Goal: Transaction & Acquisition: Purchase product/service

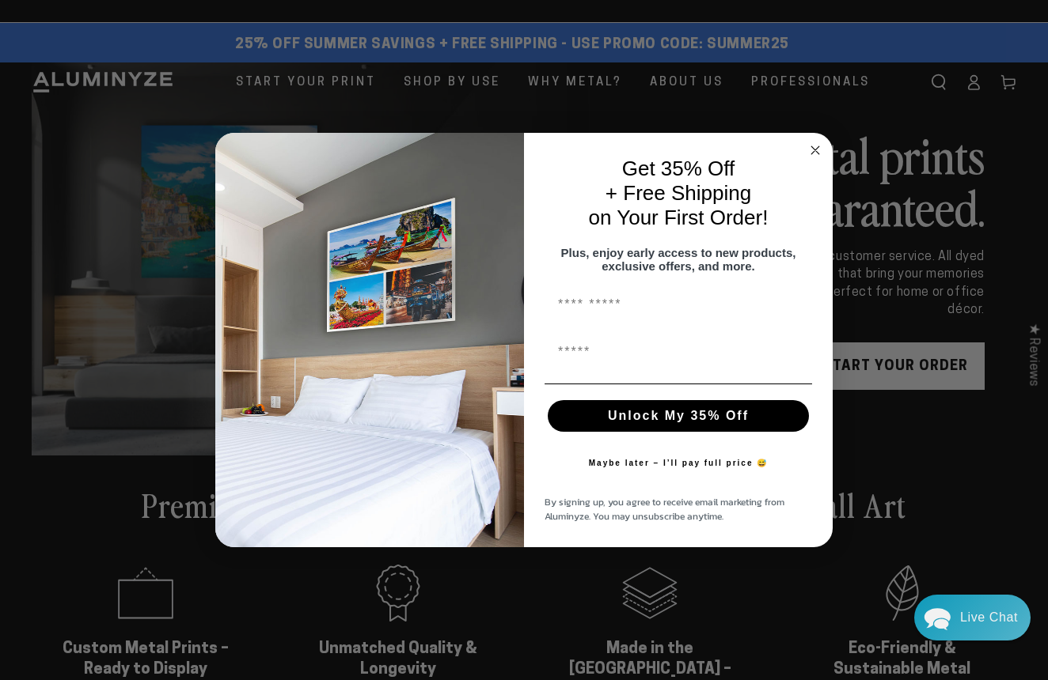
click at [814, 145] on circle "Close dialog" at bounding box center [815, 151] width 18 height 18
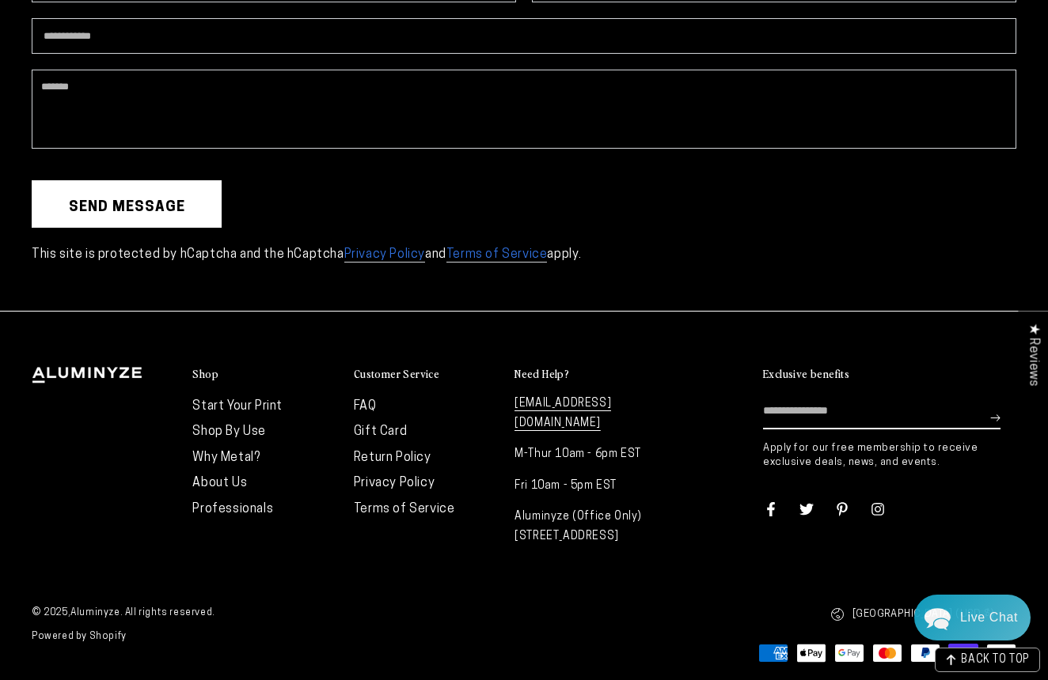
scroll to position [4215, 0]
click at [371, 402] on link "FAQ" at bounding box center [365, 407] width 23 height 13
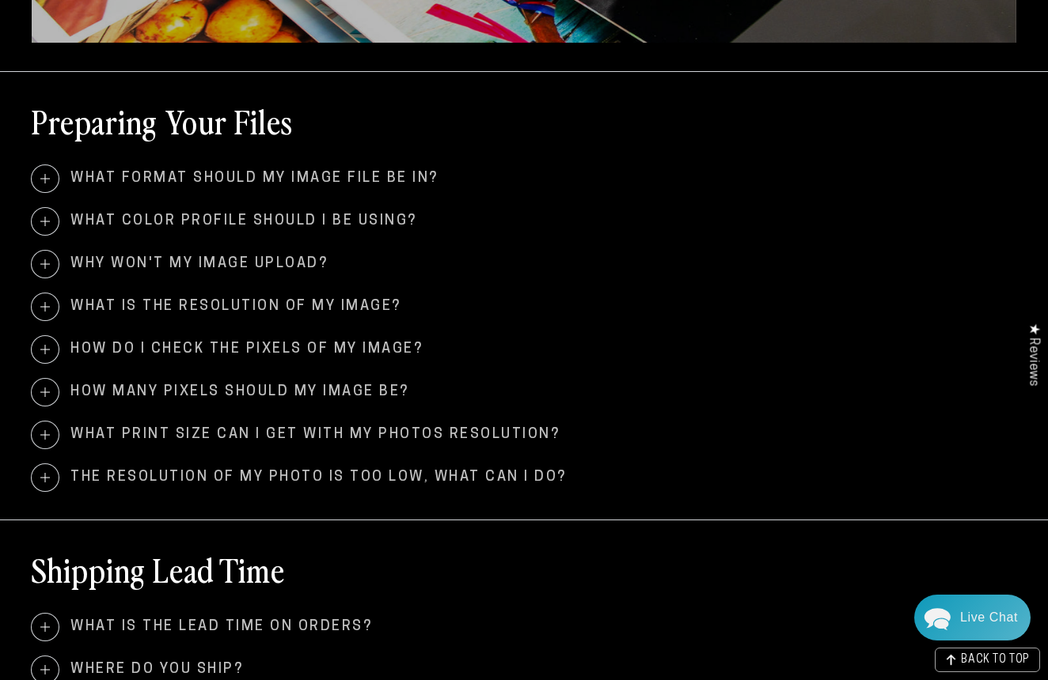
scroll to position [457, 0]
click at [391, 172] on span "What format should my image file be in?" at bounding box center [524, 178] width 984 height 27
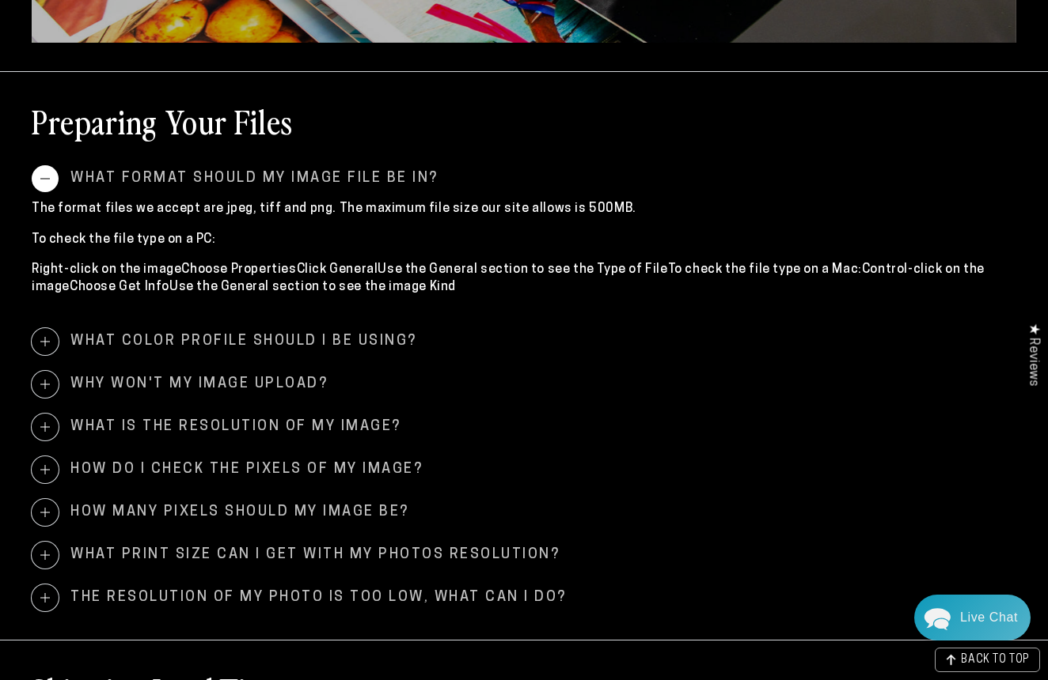
click at [391, 172] on span "What format should my image file be in?" at bounding box center [524, 178] width 984 height 27
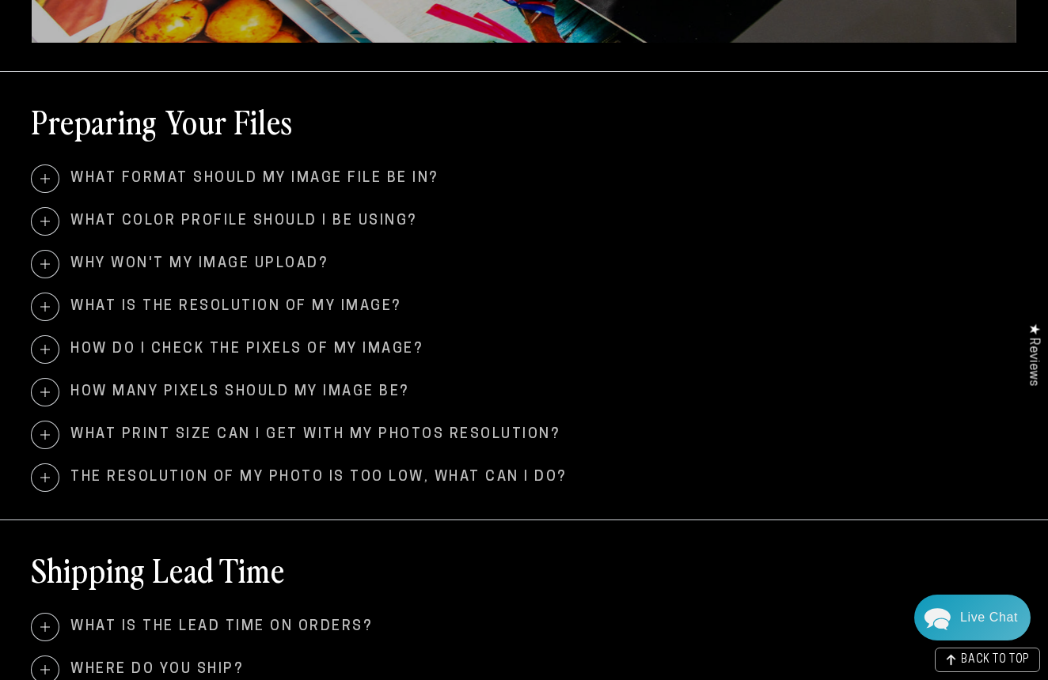
click at [404, 232] on span "What color profile should I be using?" at bounding box center [524, 221] width 984 height 27
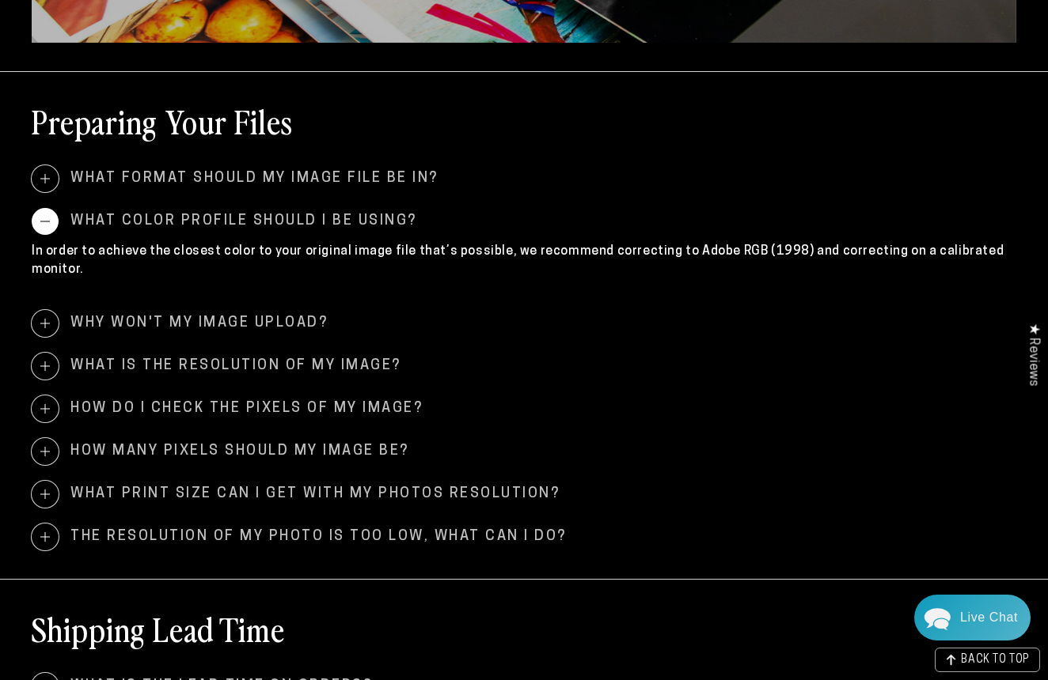
click at [373, 225] on span "What color profile should I be using?" at bounding box center [524, 221] width 984 height 27
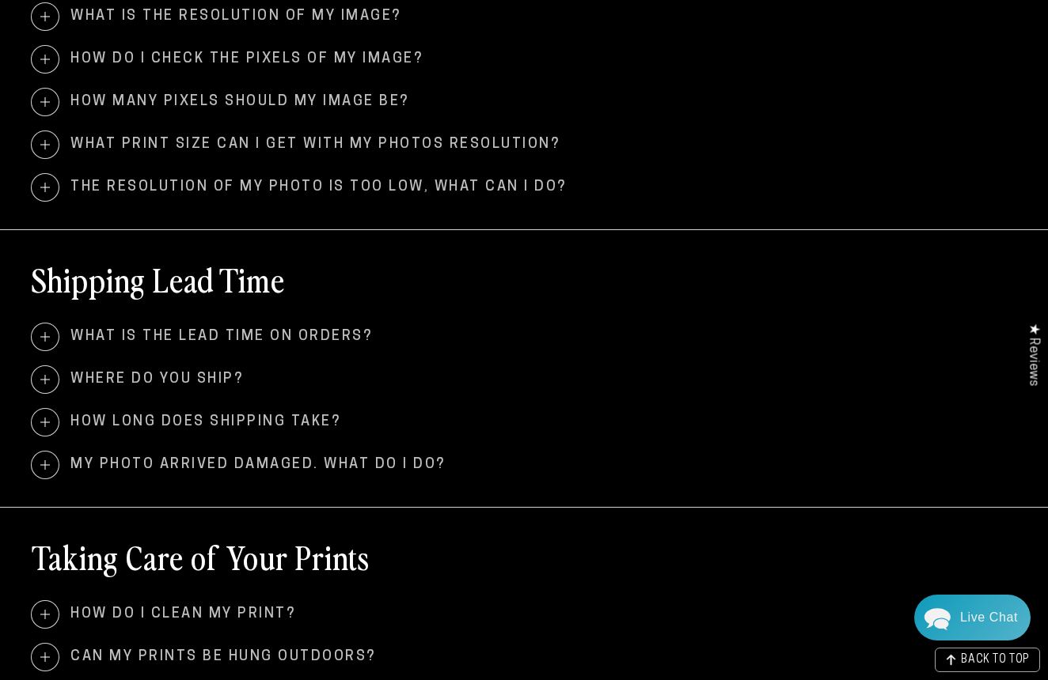
scroll to position [768, 0]
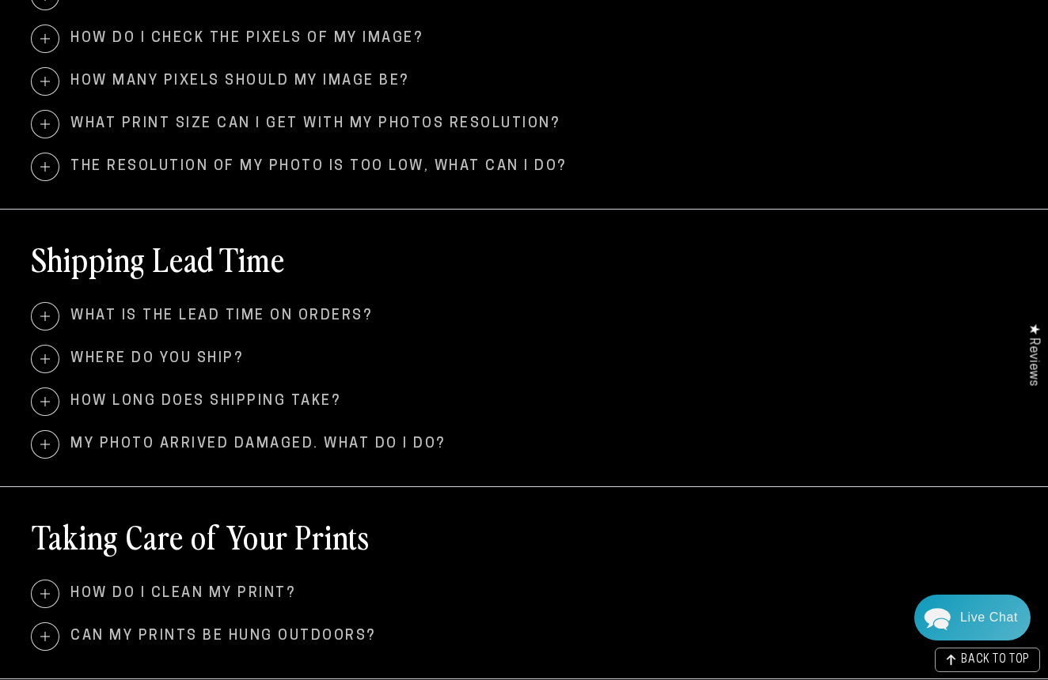
click at [234, 358] on span "Where do you ship?" at bounding box center [524, 359] width 984 height 27
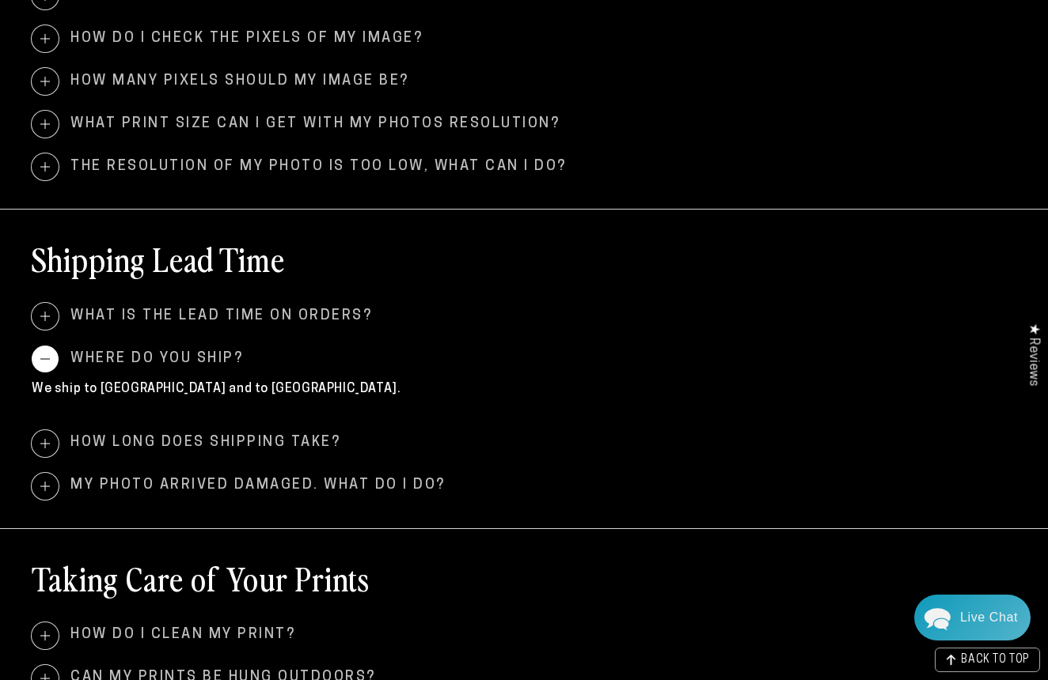
click at [234, 358] on span "Where do you ship?" at bounding box center [524, 359] width 984 height 27
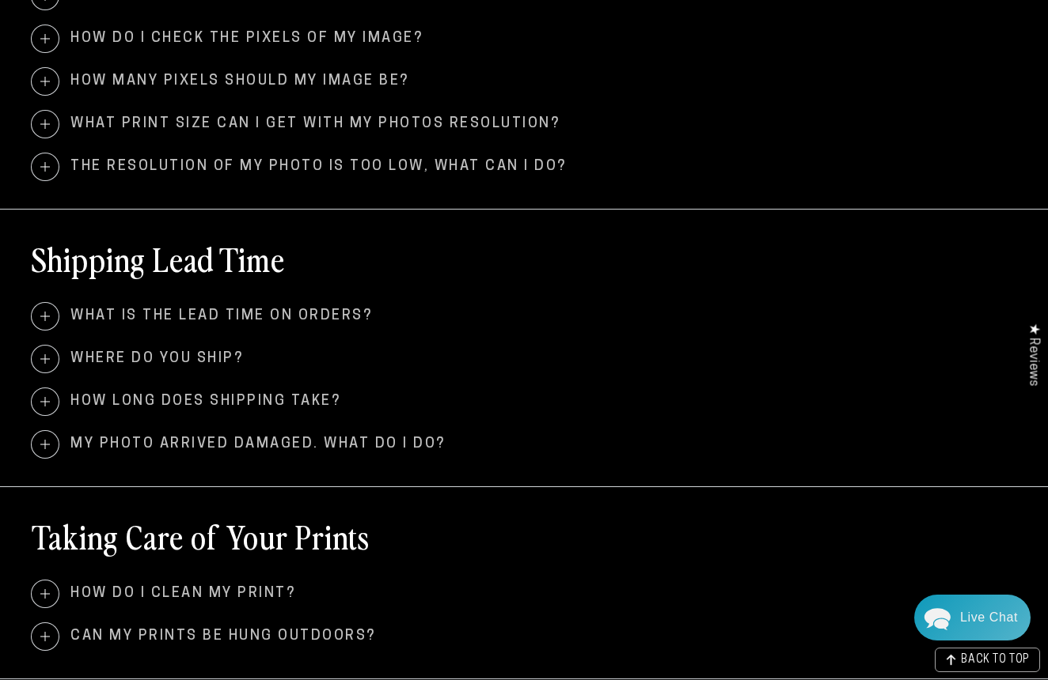
click at [279, 313] on span "What is the lead time on orders?" at bounding box center [524, 316] width 984 height 27
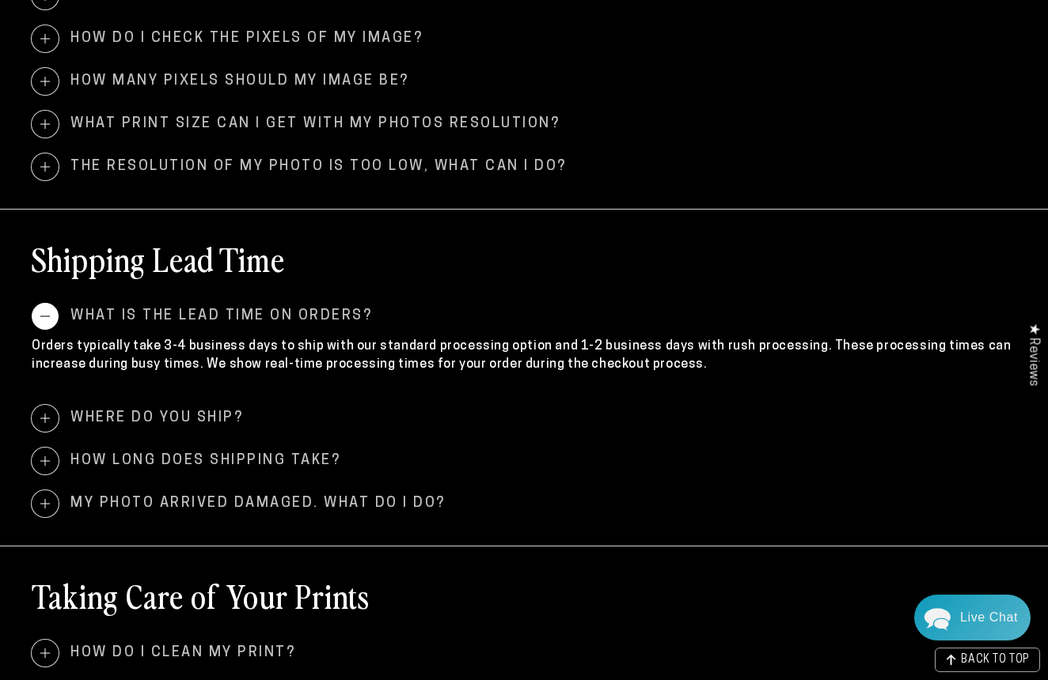
click at [279, 313] on span "What is the lead time on orders?" at bounding box center [524, 316] width 984 height 27
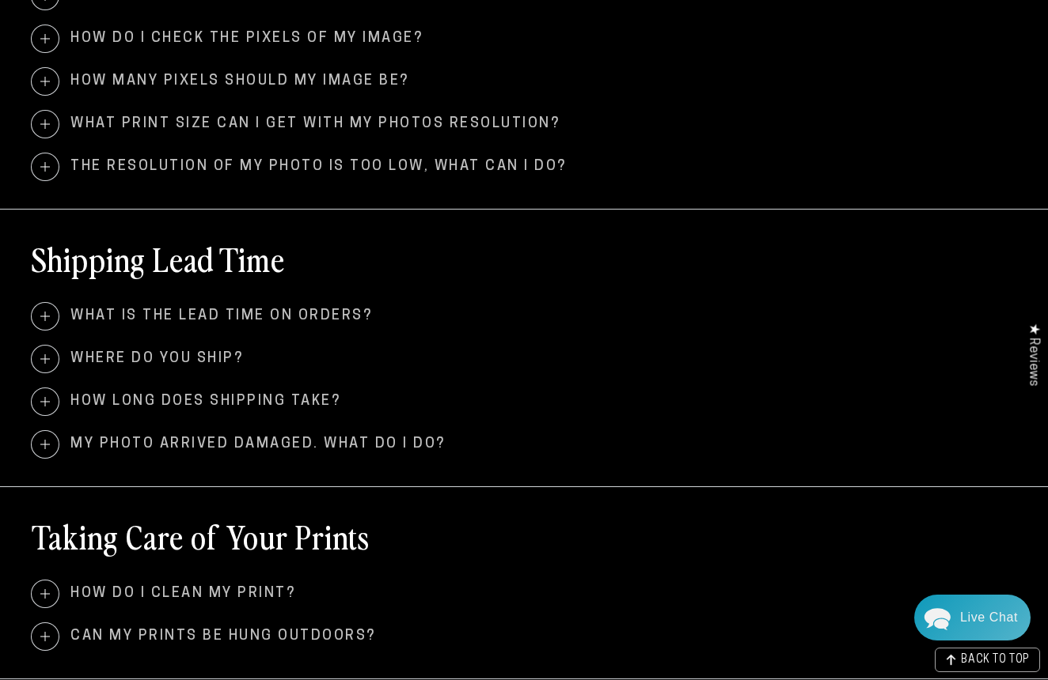
click at [291, 436] on span "My photo arrived damaged. What do I do?" at bounding box center [524, 444] width 984 height 27
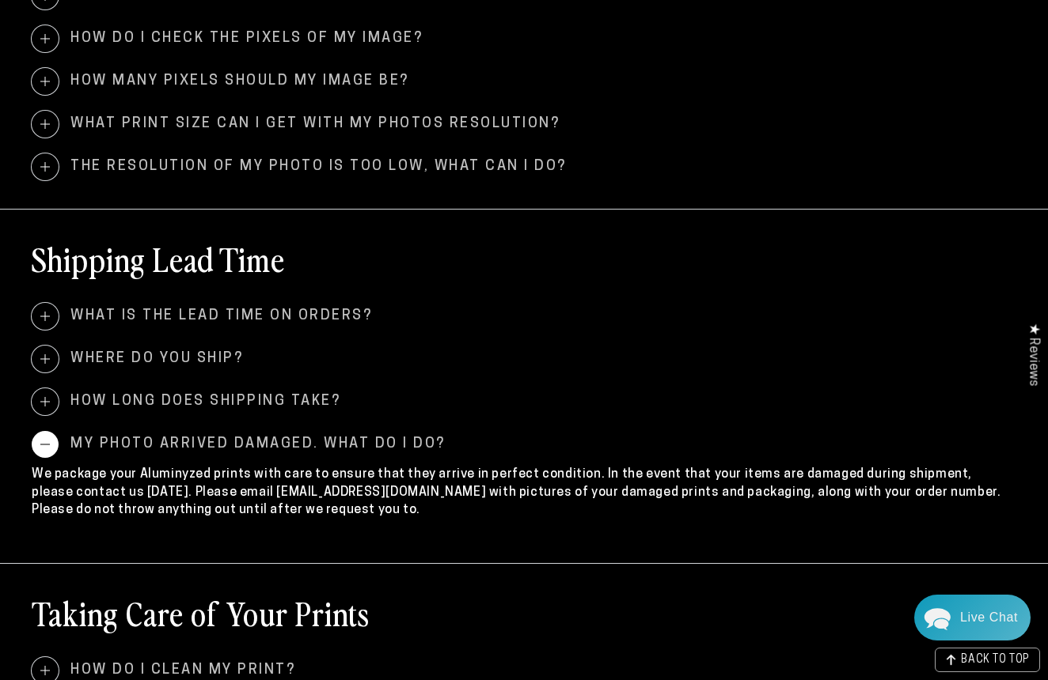
click at [295, 437] on span "My photo arrived damaged. What do I do?" at bounding box center [524, 444] width 984 height 27
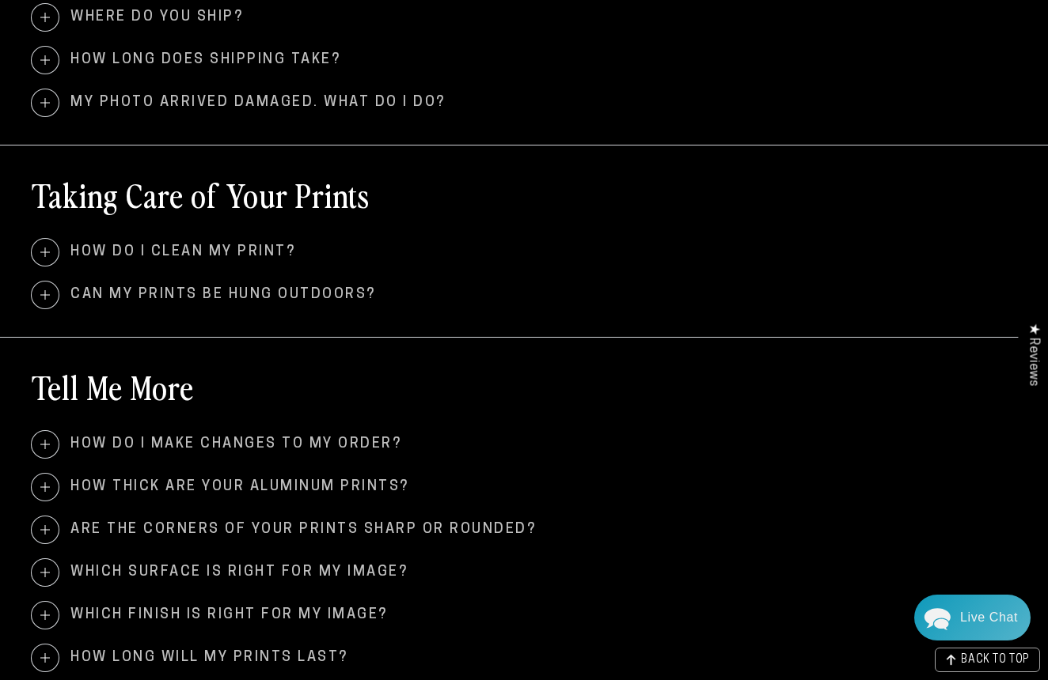
scroll to position [1118, 0]
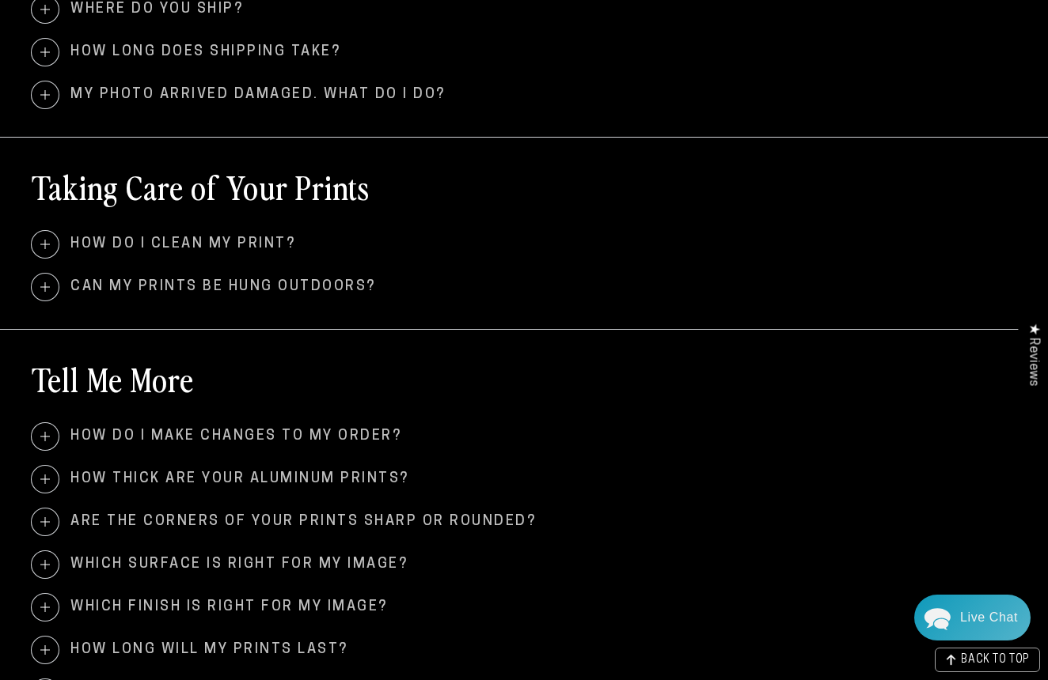
click at [276, 280] on span "Can my prints be hung outdoors?" at bounding box center [524, 287] width 984 height 27
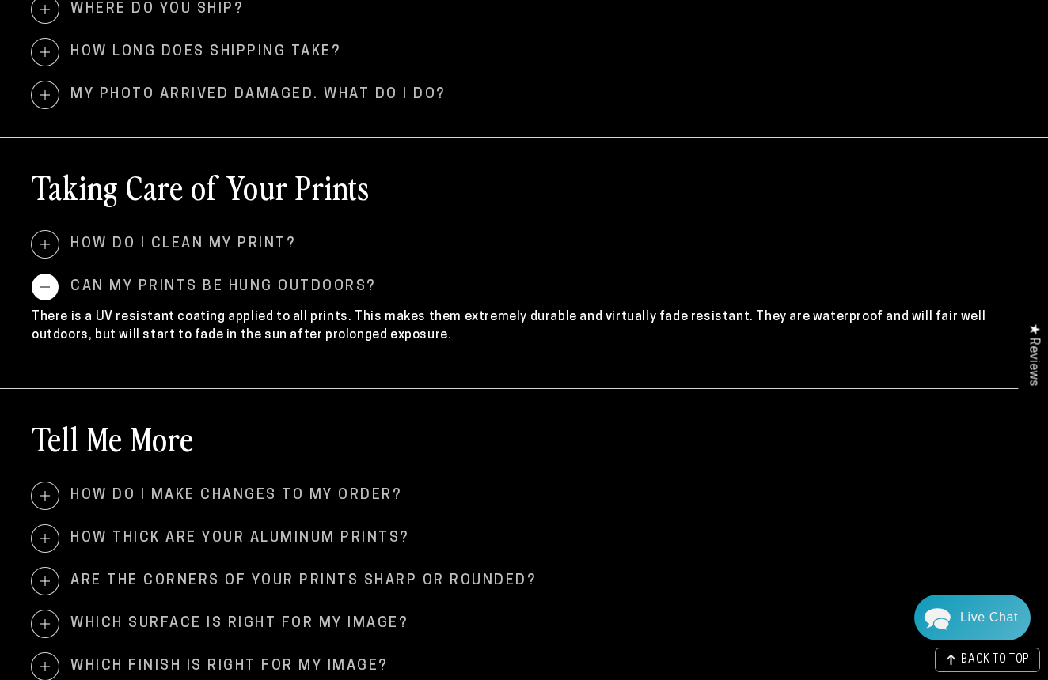
click at [276, 280] on span "Can my prints be hung outdoors?" at bounding box center [524, 287] width 984 height 27
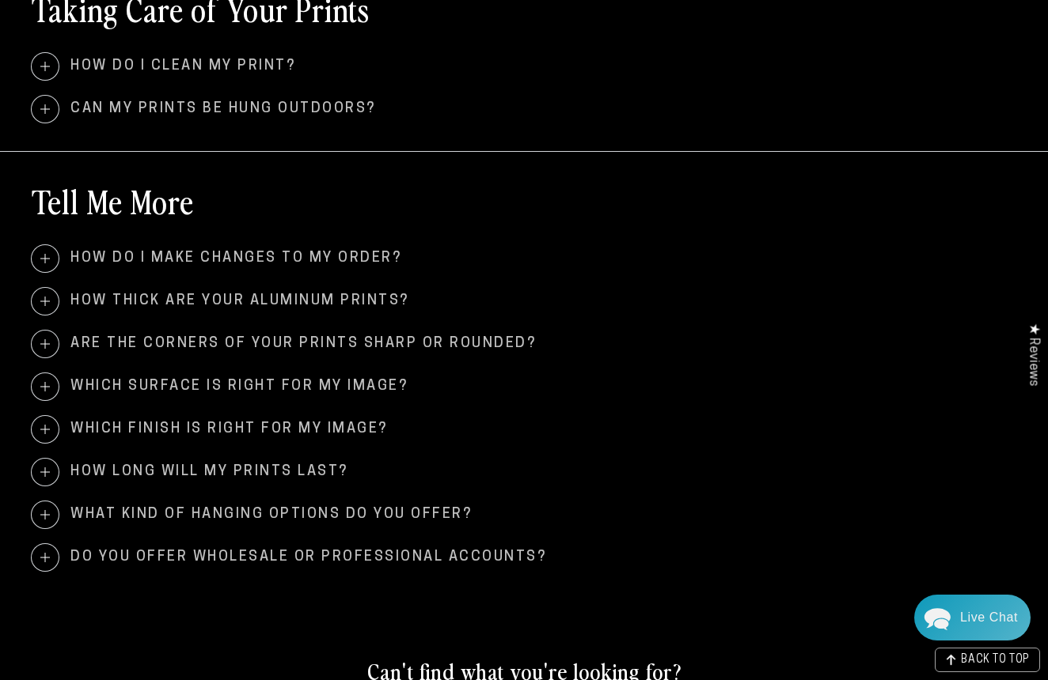
scroll to position [1302, 0]
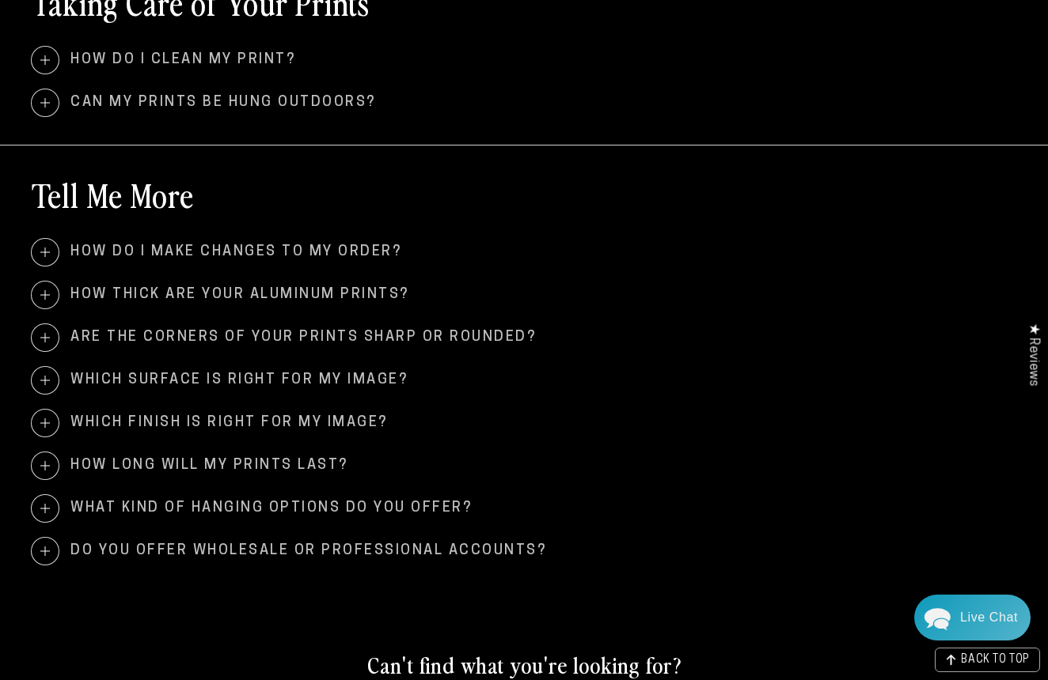
click at [280, 290] on span "How thick are your aluminum prints?" at bounding box center [524, 295] width 984 height 27
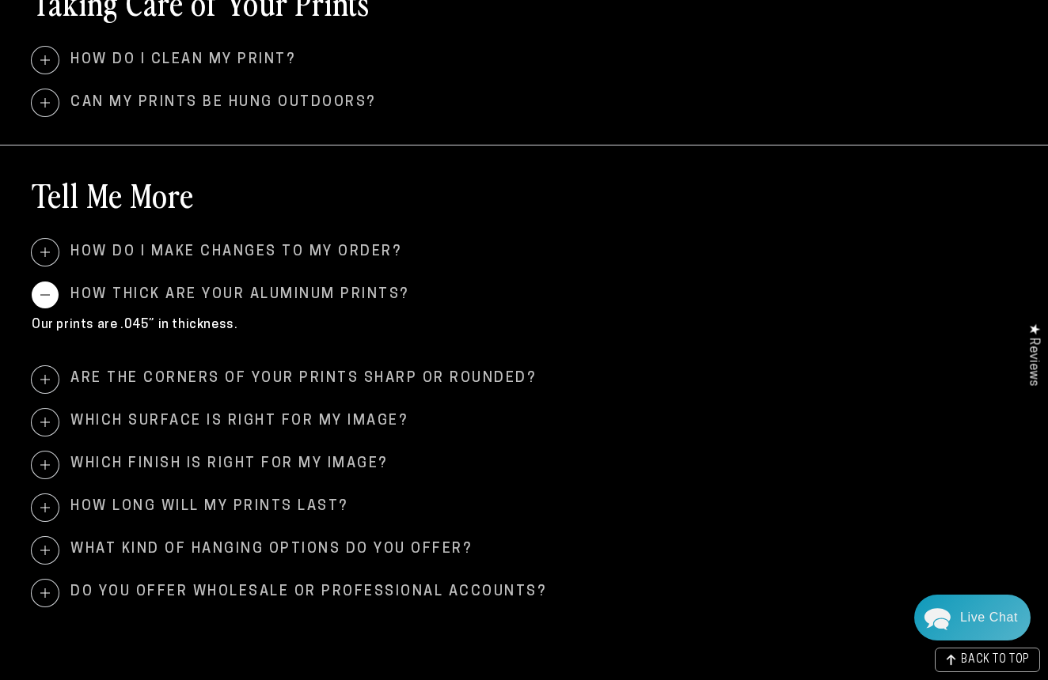
click at [272, 377] on span "Are the corners of your prints sharp or rounded?" at bounding box center [524, 379] width 984 height 27
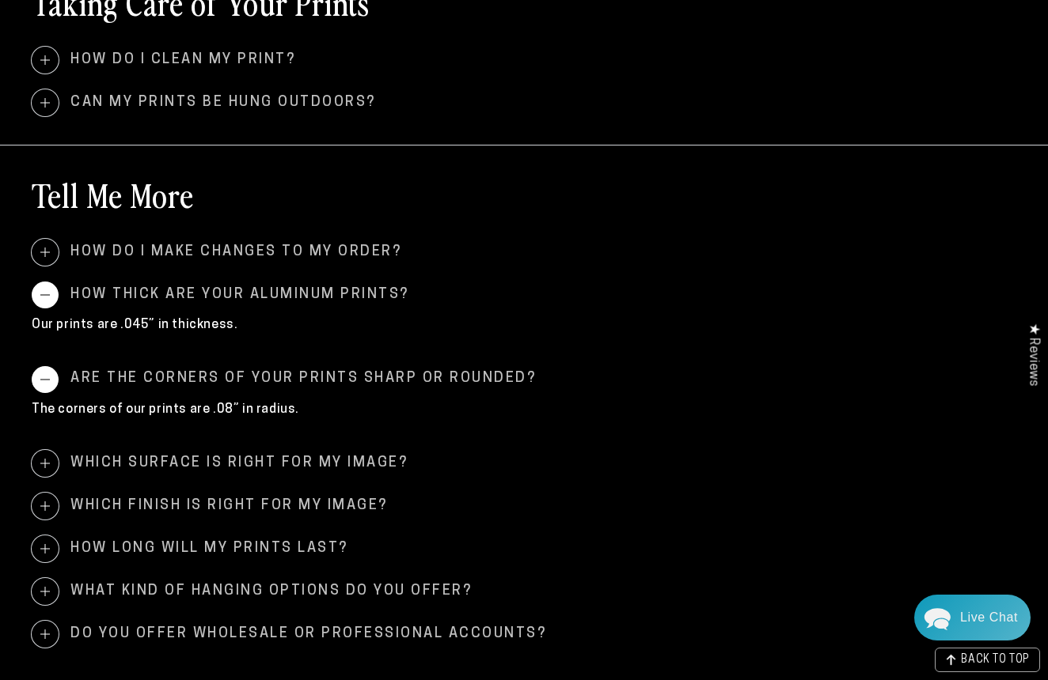
click at [272, 377] on span "Are the corners of your prints sharp or rounded?" at bounding box center [524, 379] width 984 height 27
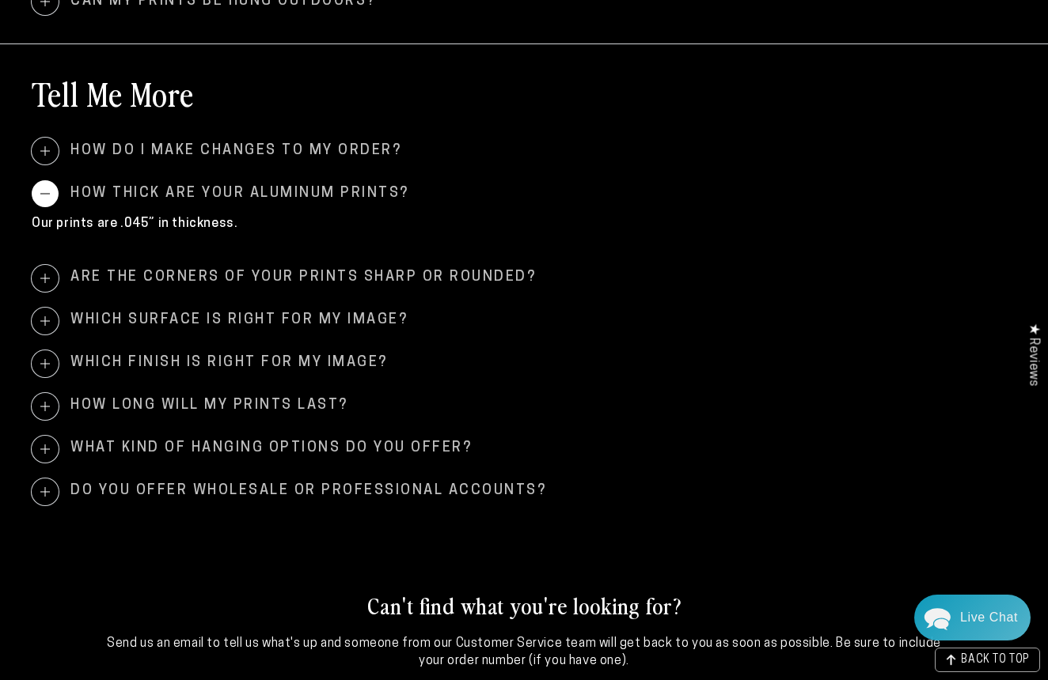
scroll to position [1411, 0]
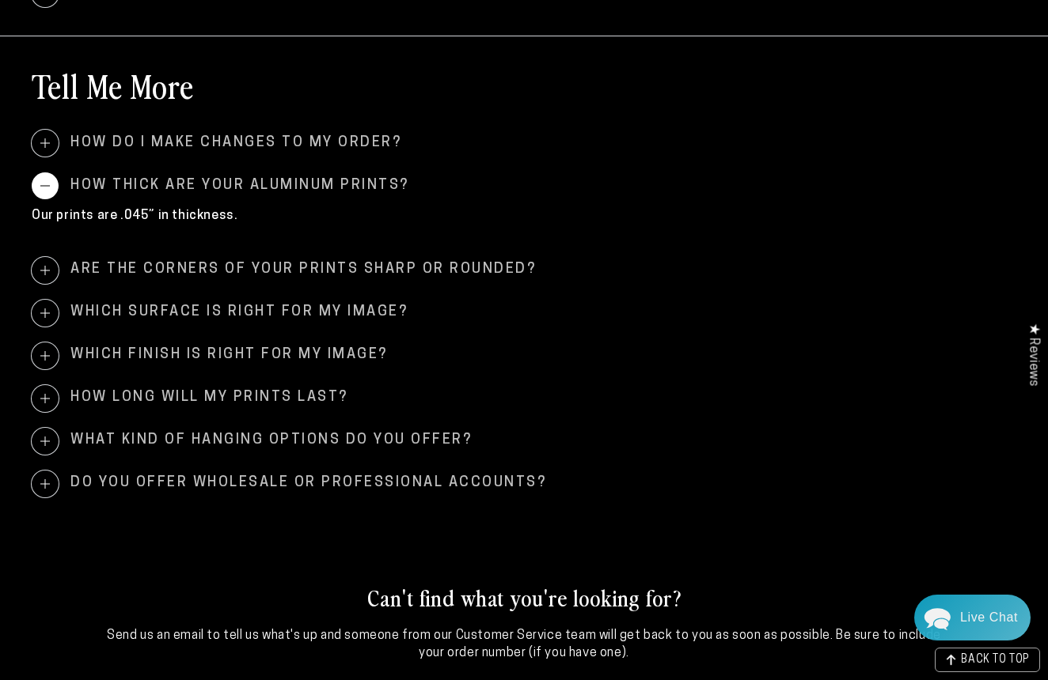
click at [282, 316] on span "Which surface is right for my image?" at bounding box center [524, 313] width 984 height 27
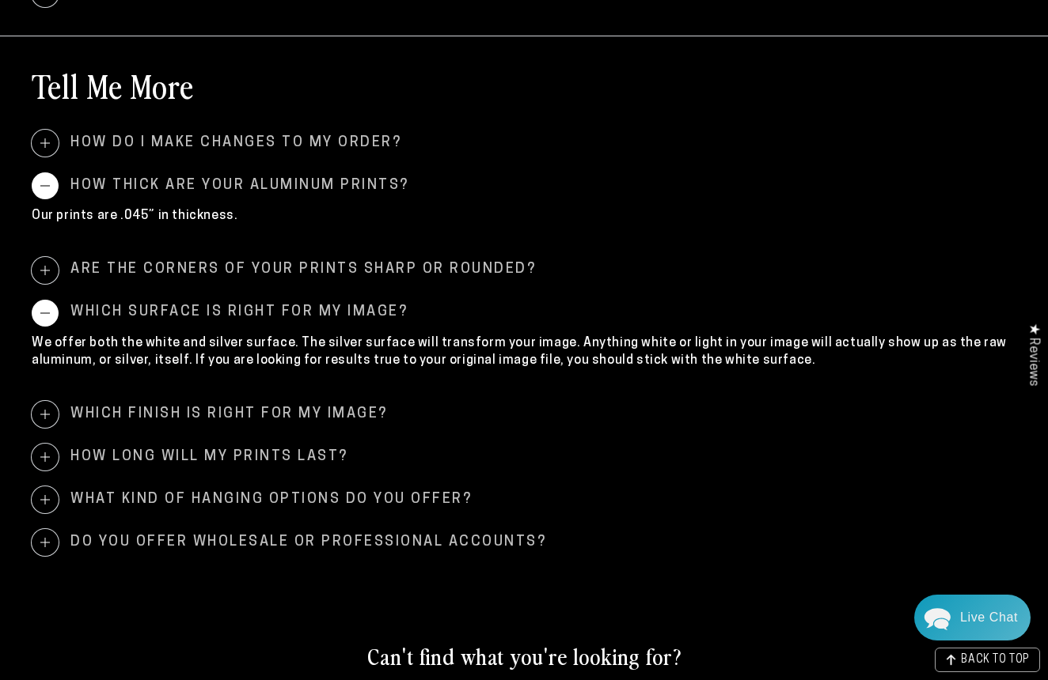
click at [282, 316] on span "Which surface is right for my image?" at bounding box center [524, 313] width 984 height 27
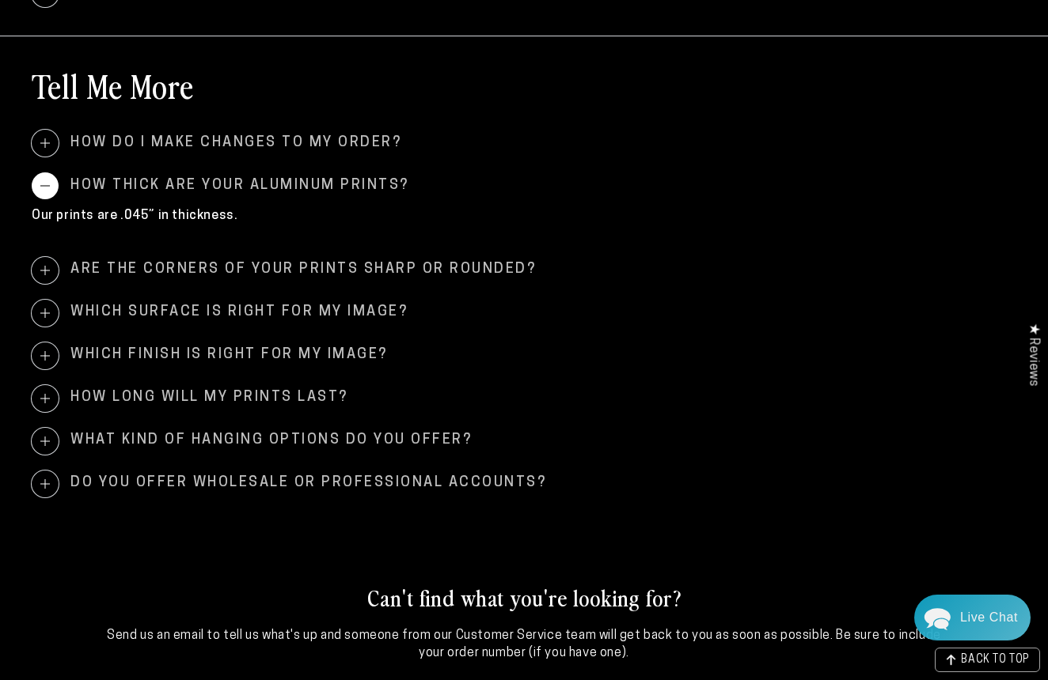
click at [278, 347] on span "Which finish is right for my image?" at bounding box center [524, 356] width 984 height 27
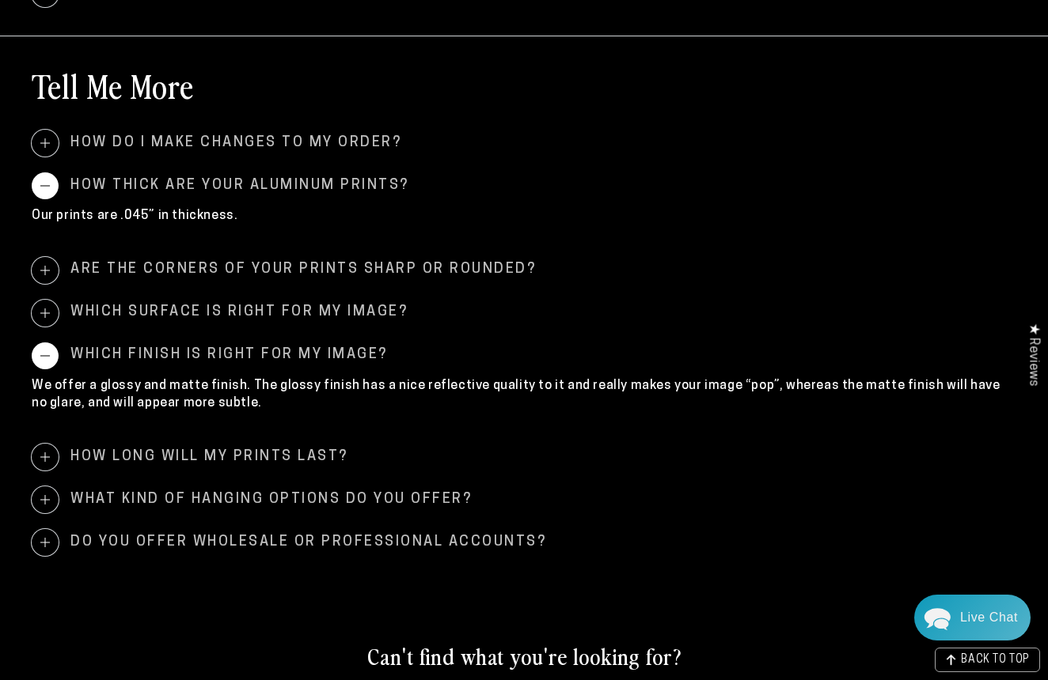
click at [278, 347] on span "Which finish is right for my image?" at bounding box center [524, 356] width 984 height 27
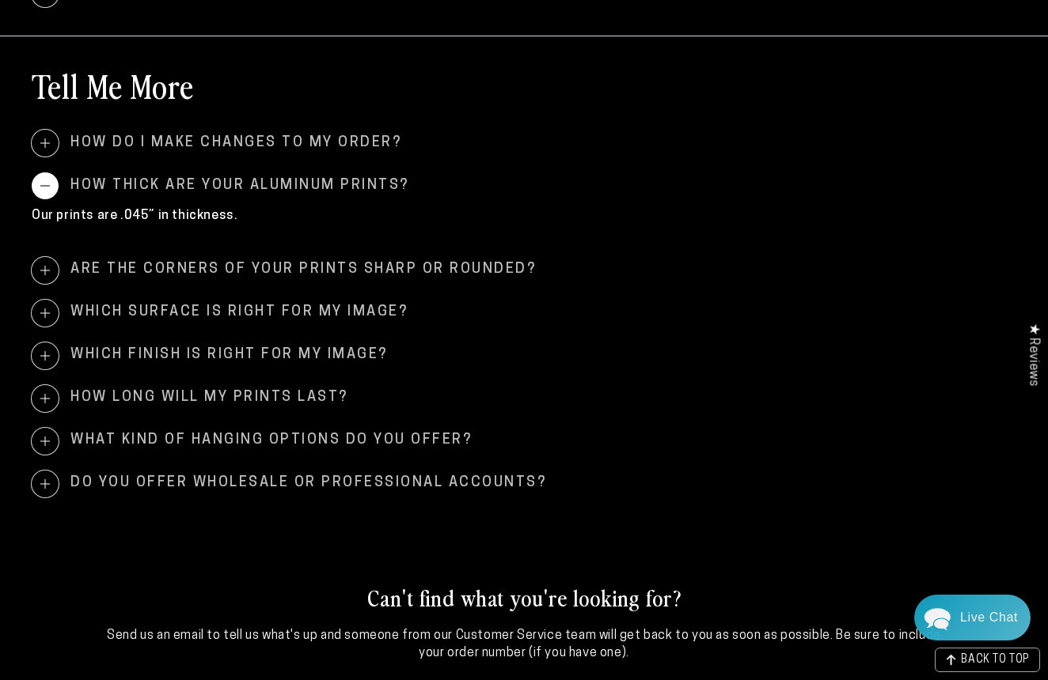
click at [313, 434] on span "What kind of hanging options do you offer?" at bounding box center [524, 441] width 984 height 27
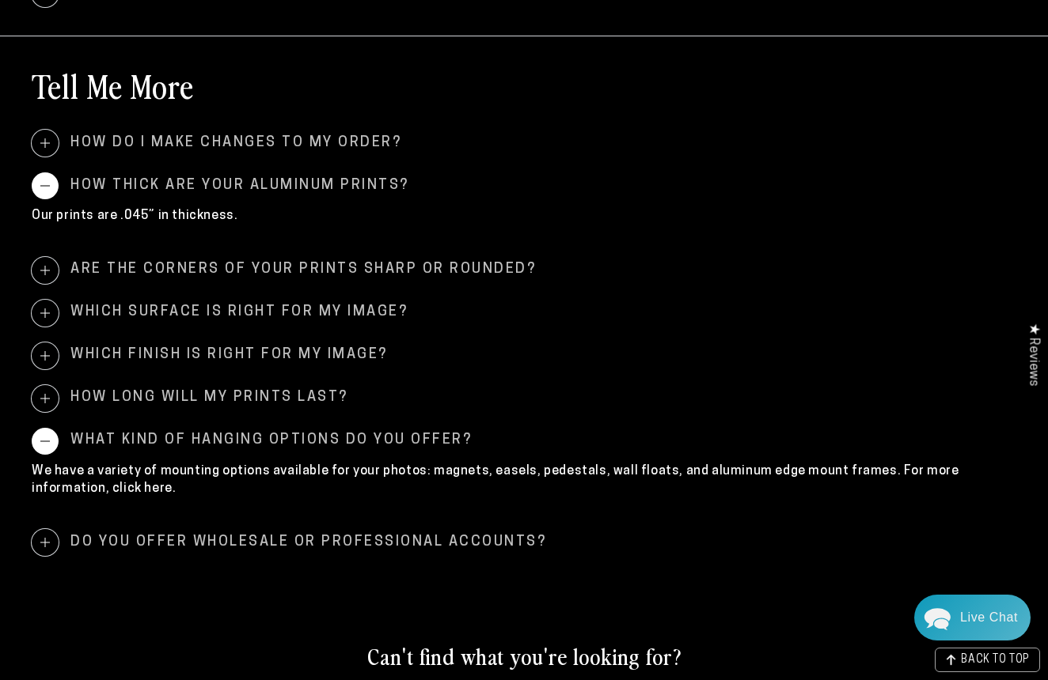
click at [275, 400] on span "How long will my prints last?" at bounding box center [524, 398] width 984 height 27
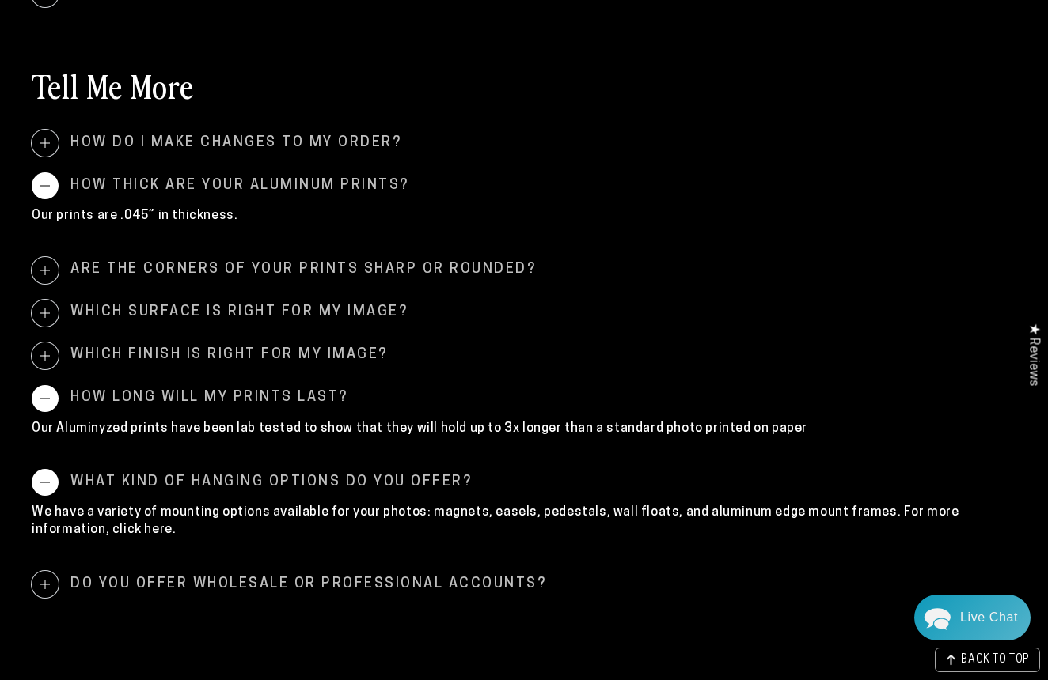
click at [278, 396] on span "How long will my prints last?" at bounding box center [524, 398] width 984 height 27
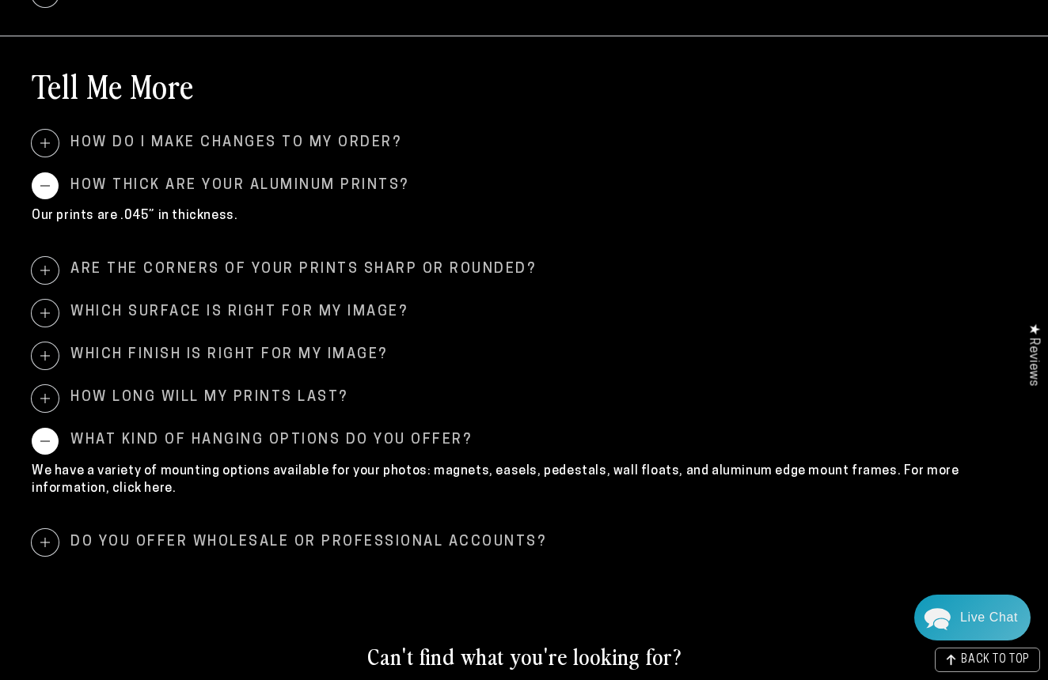
click at [282, 430] on span "What kind of hanging options do you offer?" at bounding box center [524, 441] width 984 height 27
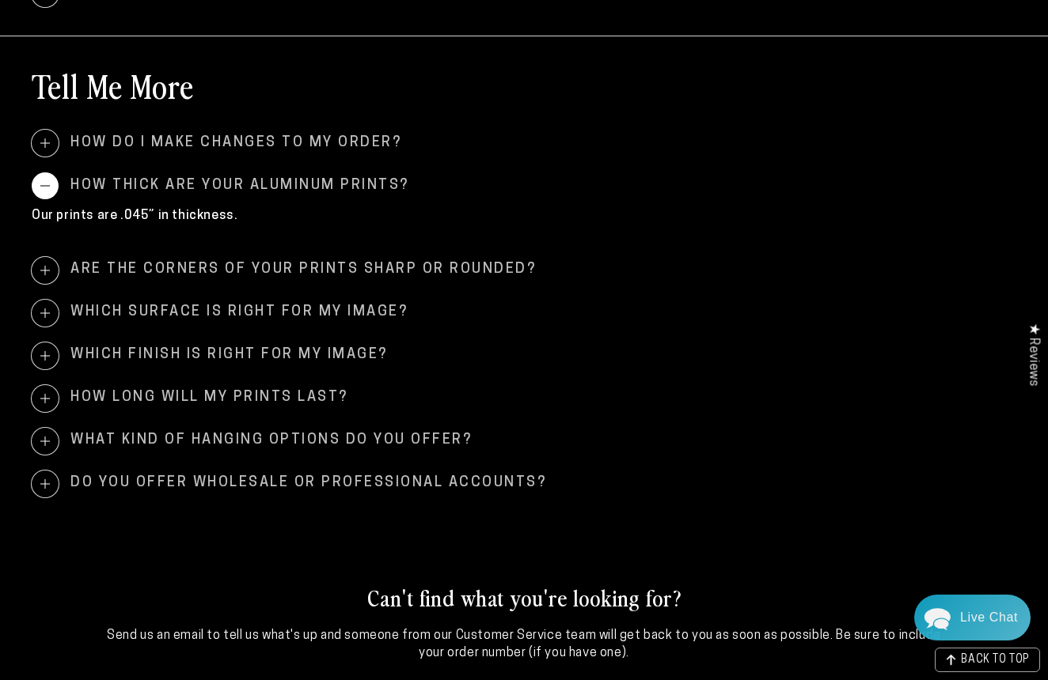
click at [275, 477] on span "Do you offer wholesale or professional accounts?" at bounding box center [524, 484] width 984 height 27
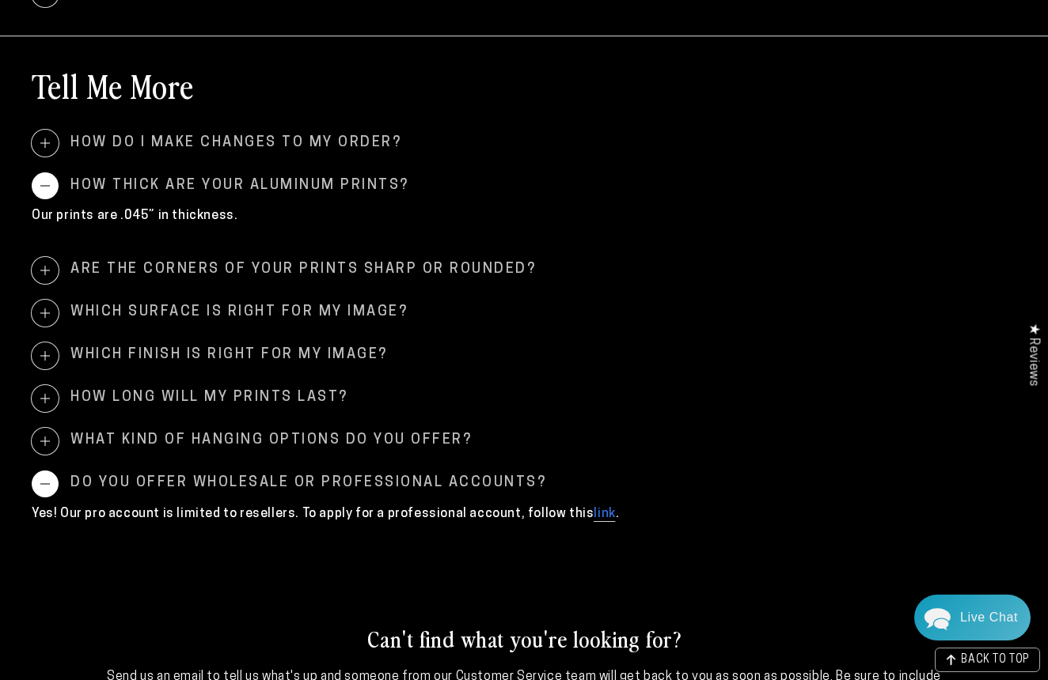
click at [275, 477] on span "Do you offer wholesale or professional accounts?" at bounding box center [524, 484] width 984 height 27
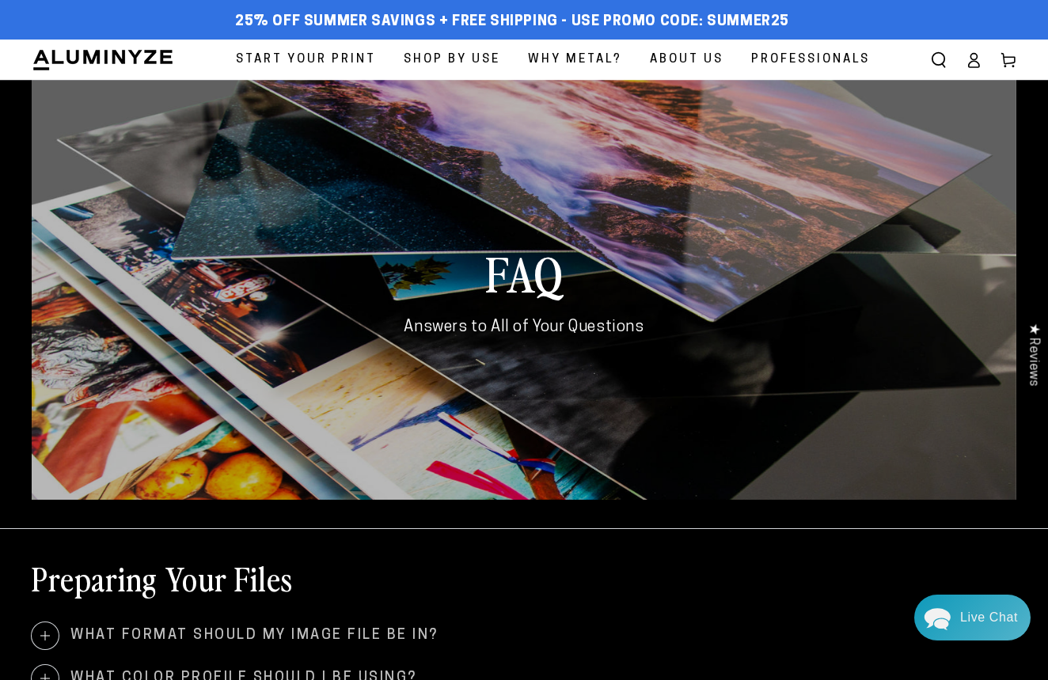
scroll to position [0, 0]
click at [780, 56] on span "Professionals" at bounding box center [810, 59] width 119 height 21
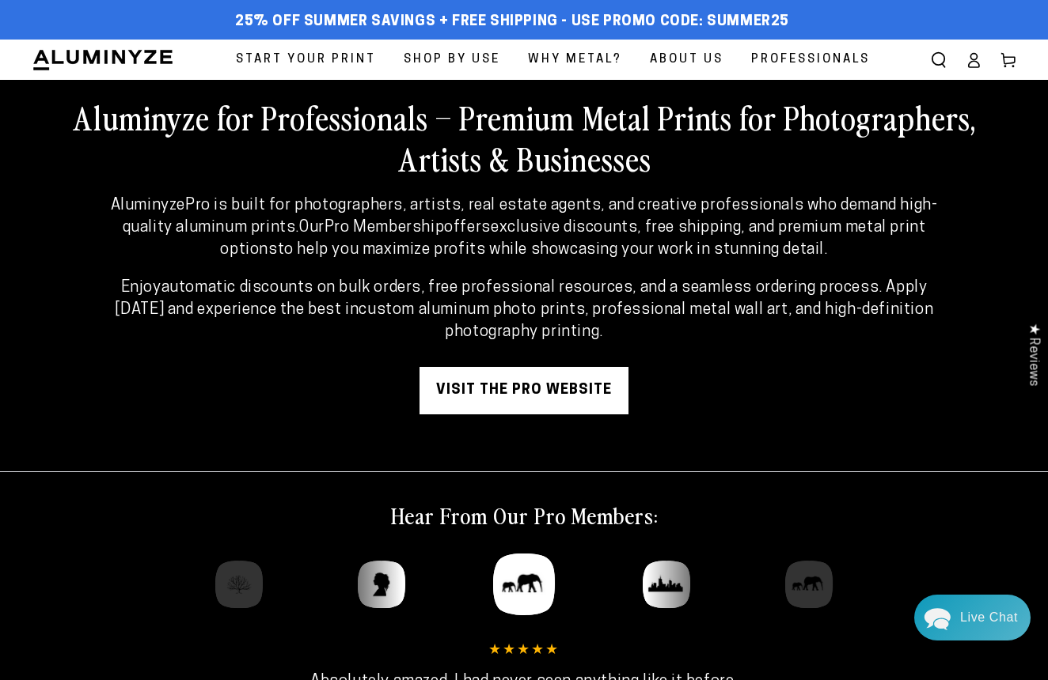
click at [299, 55] on span "Start Your Print" at bounding box center [306, 59] width 140 height 21
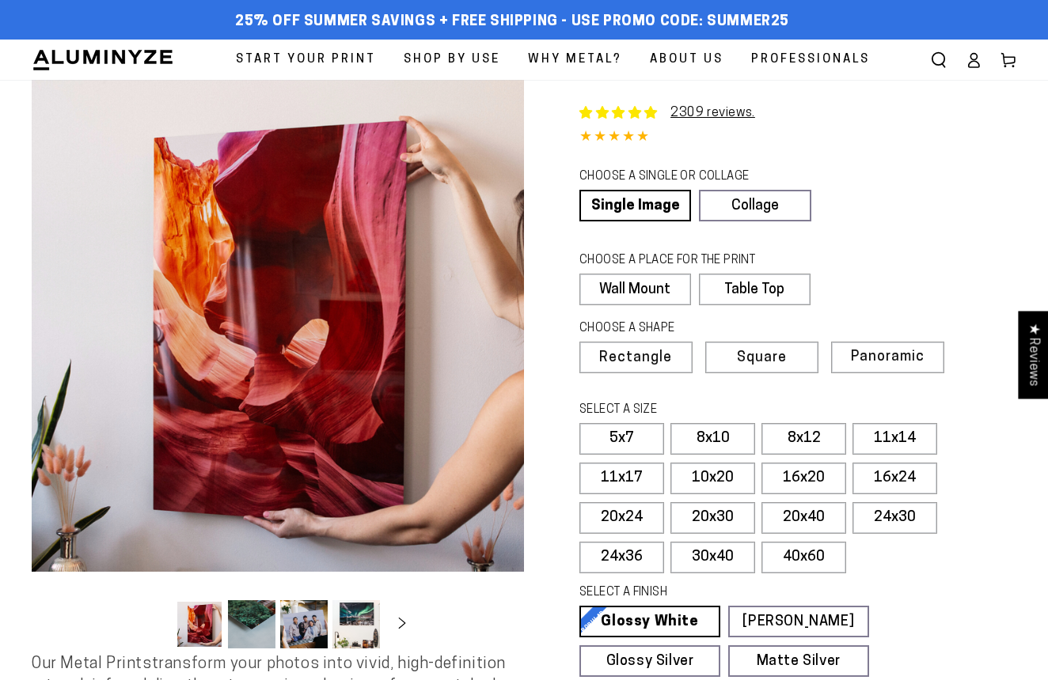
select select "**********"
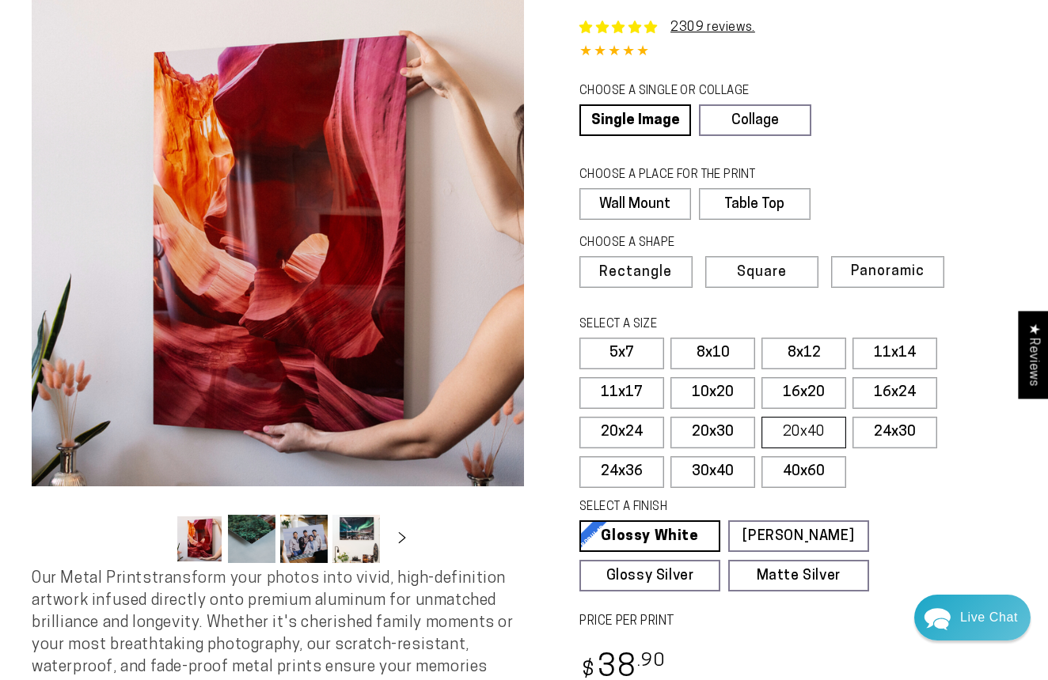
scroll to position [77, 0]
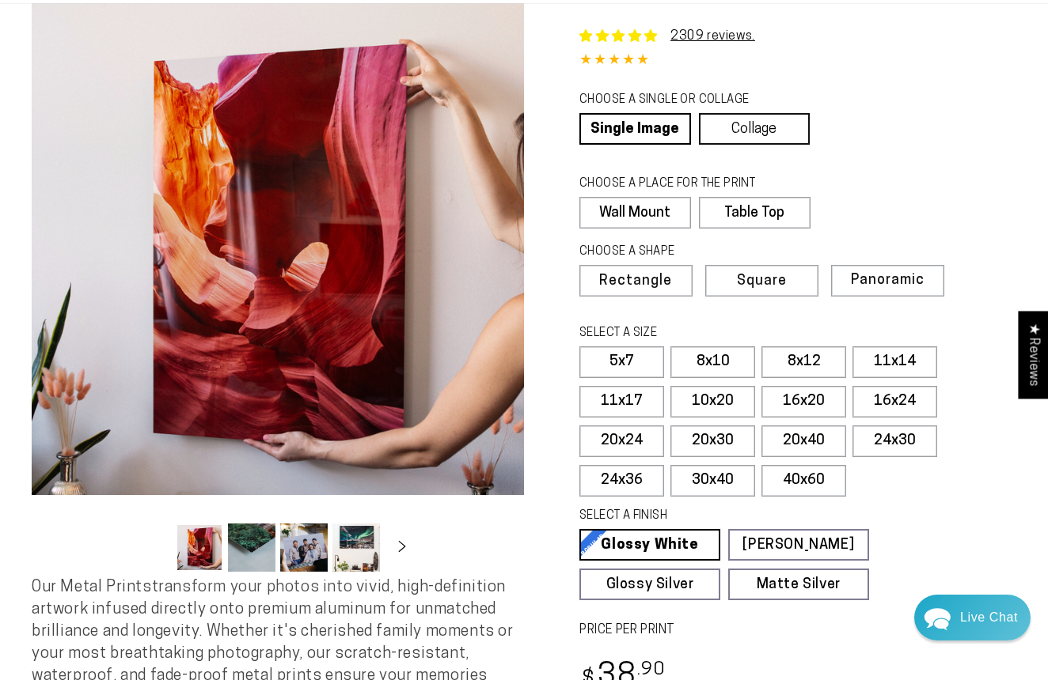
click at [772, 120] on link "Collage" at bounding box center [755, 129] width 112 height 32
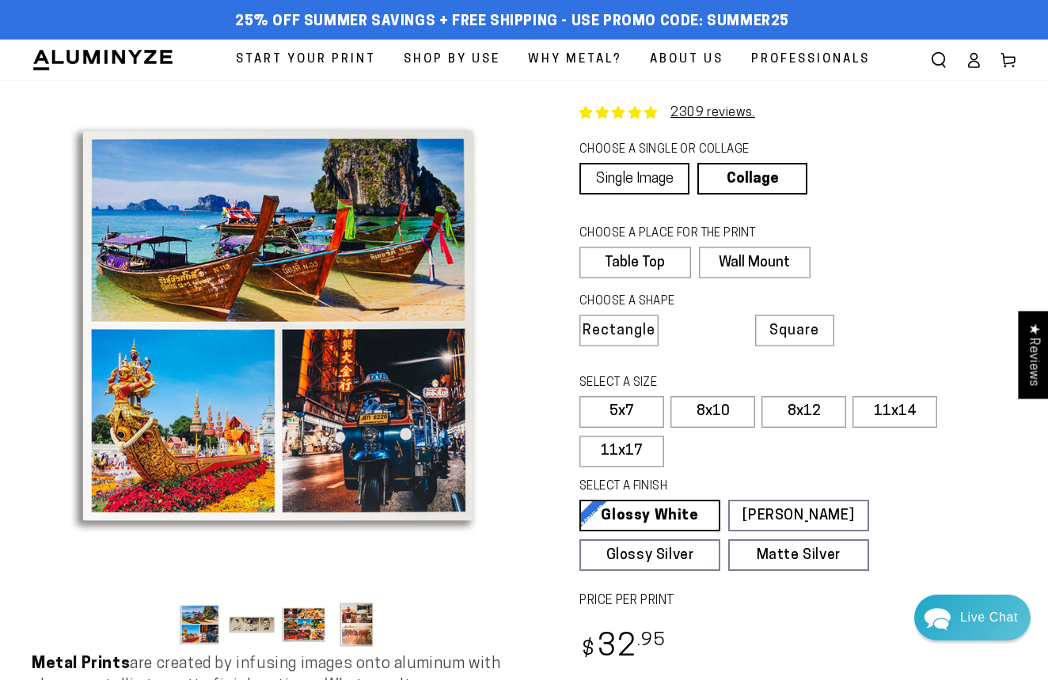
click at [663, 172] on link "Single Image" at bounding box center [634, 179] width 110 height 32
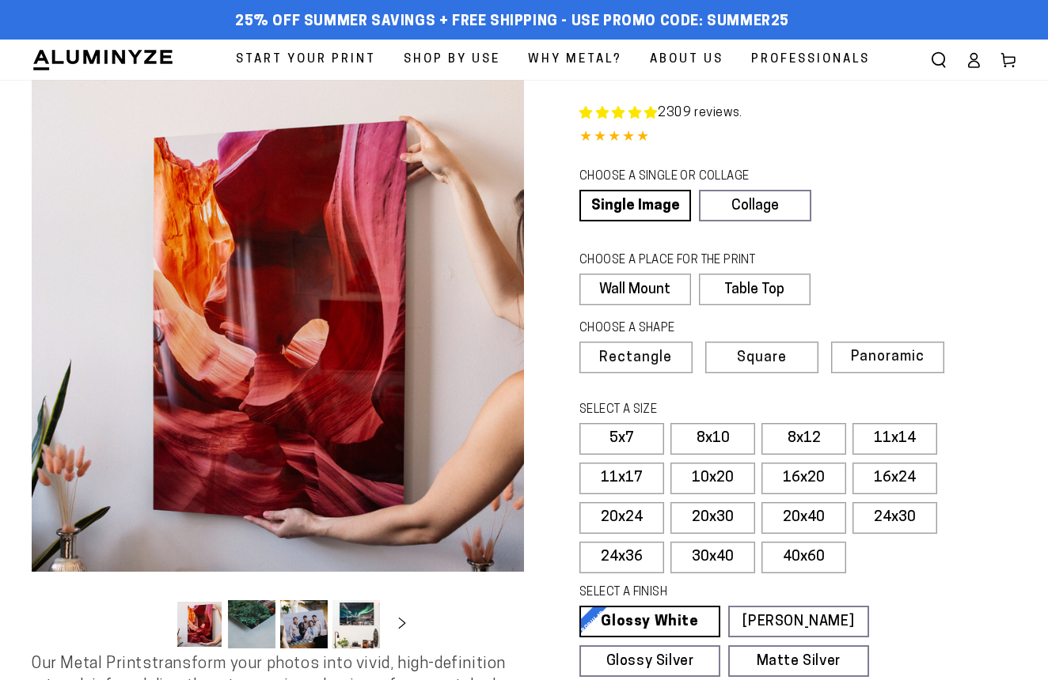
select select "**********"
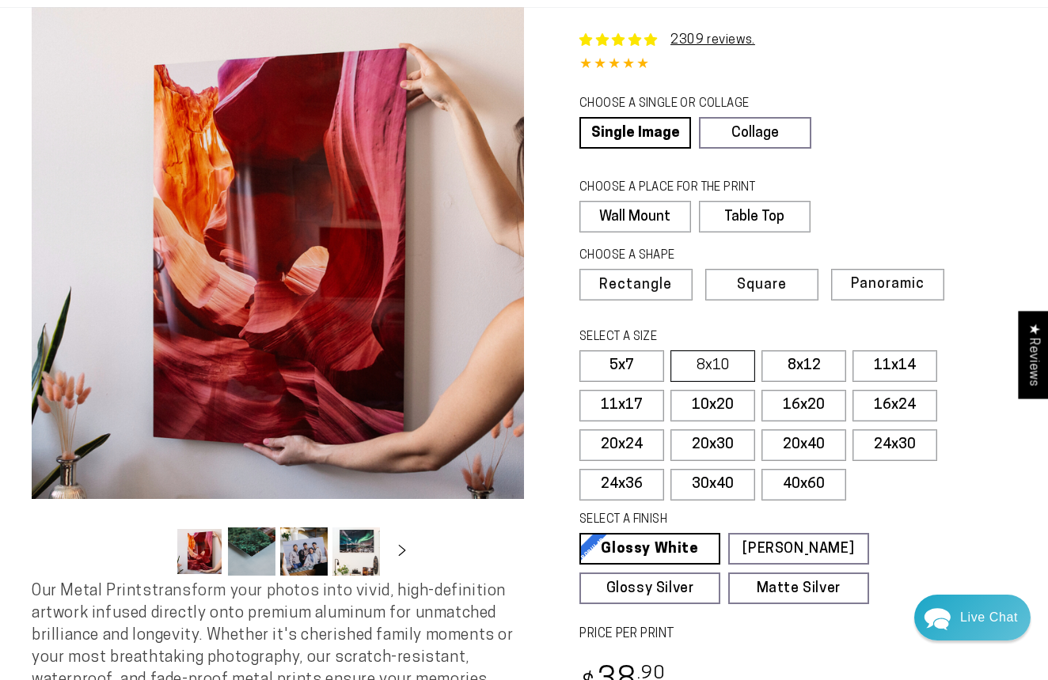
scroll to position [109, 0]
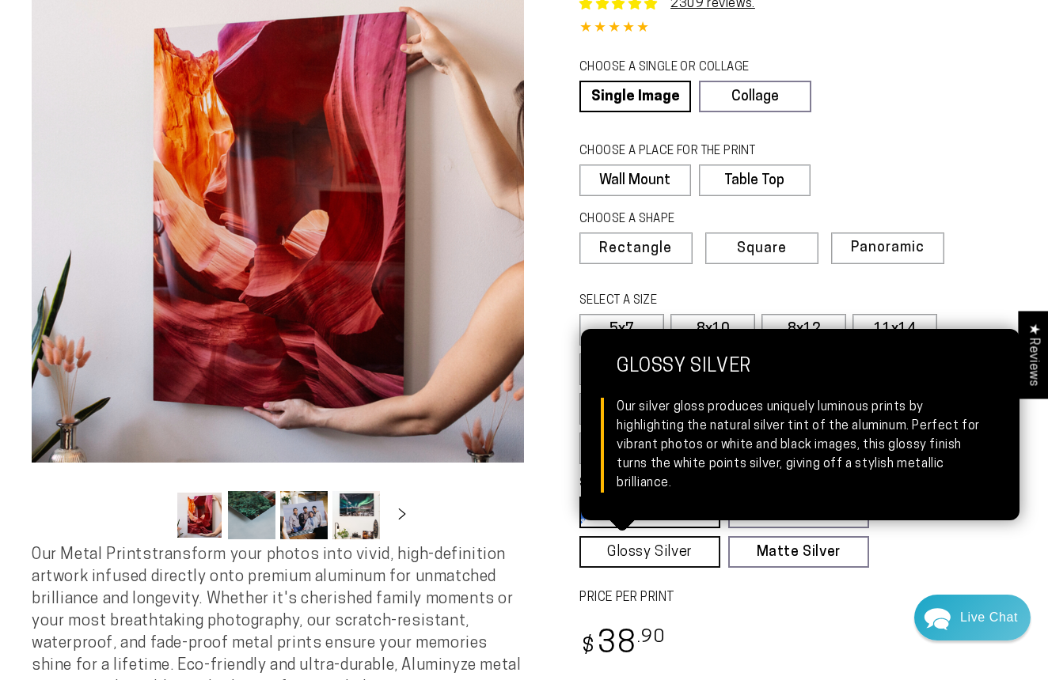
click at [613, 558] on link "Glossy Silver Glossy Silver Our silver gloss produces uniquely luminous prints …" at bounding box center [649, 552] width 141 height 32
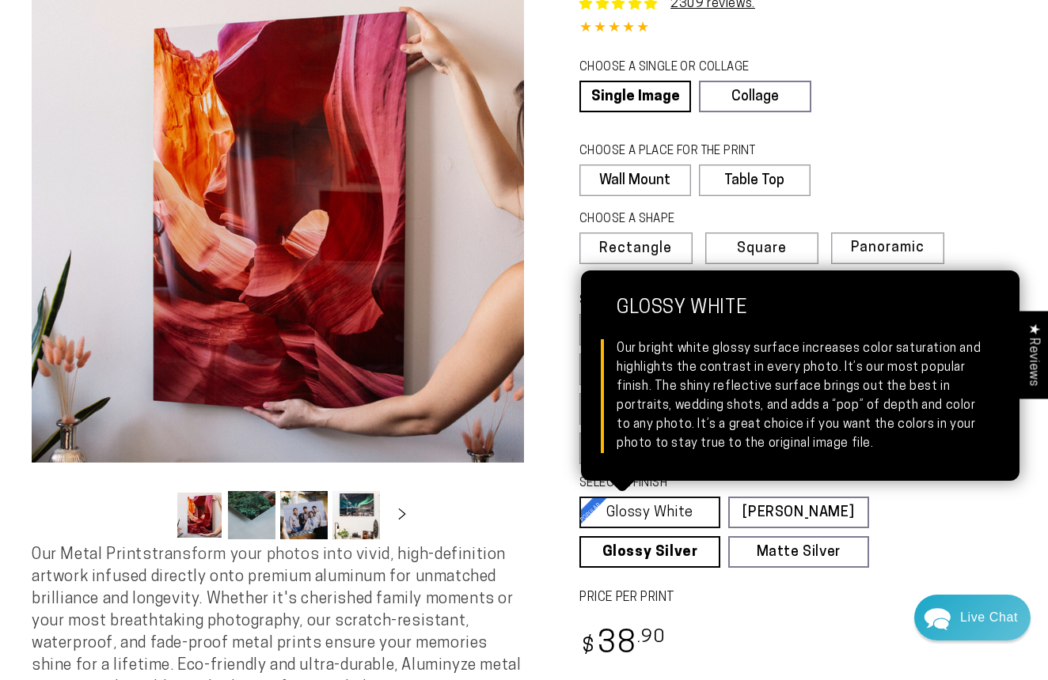
click at [683, 517] on link "Glossy White Glossy White Our bright white glossy surface increases color satur…" at bounding box center [649, 513] width 141 height 32
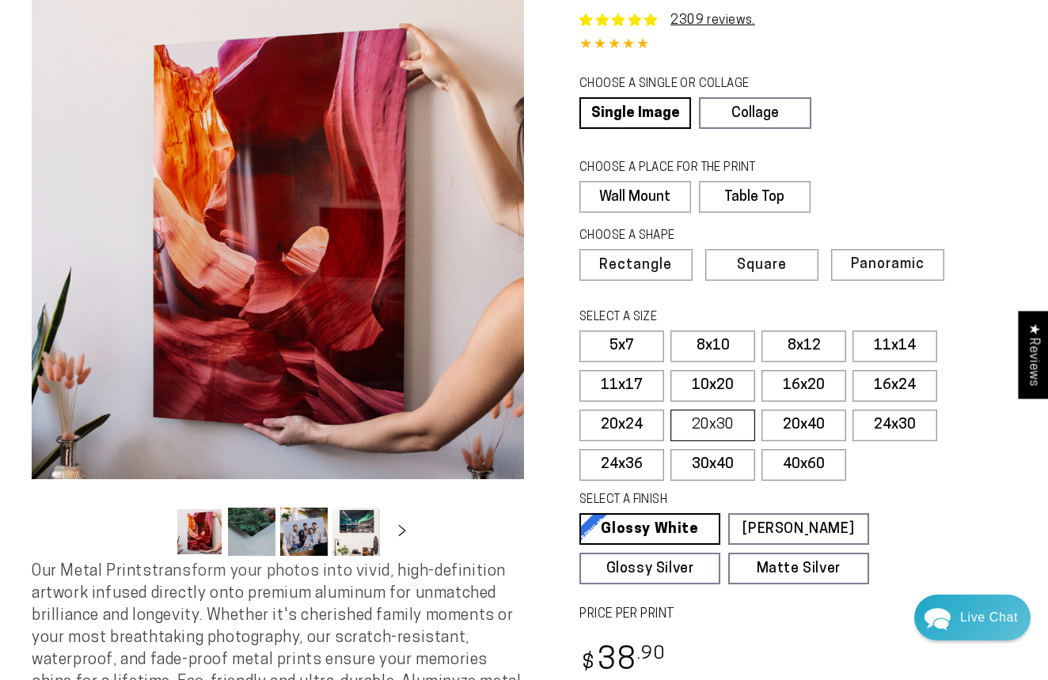
scroll to position [119, 0]
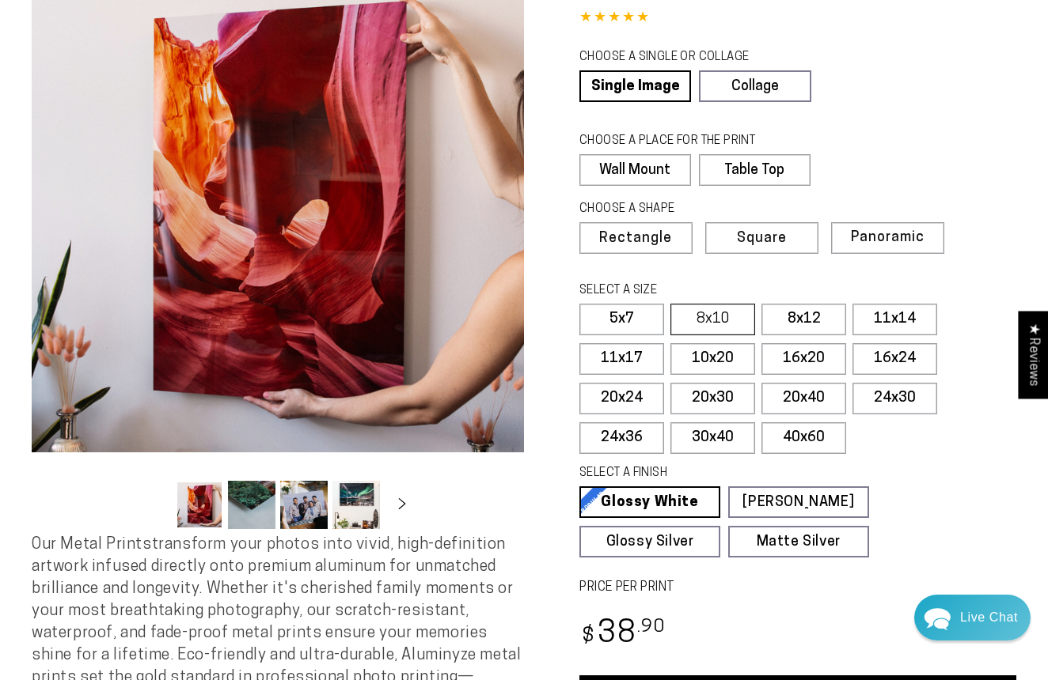
click at [726, 320] on label "8x10" at bounding box center [712, 320] width 85 height 32
click at [824, 361] on label "16x20" at bounding box center [803, 359] width 85 height 32
click at [635, 314] on label "5x7" at bounding box center [621, 320] width 85 height 32
